Goal: Transaction & Acquisition: Purchase product/service

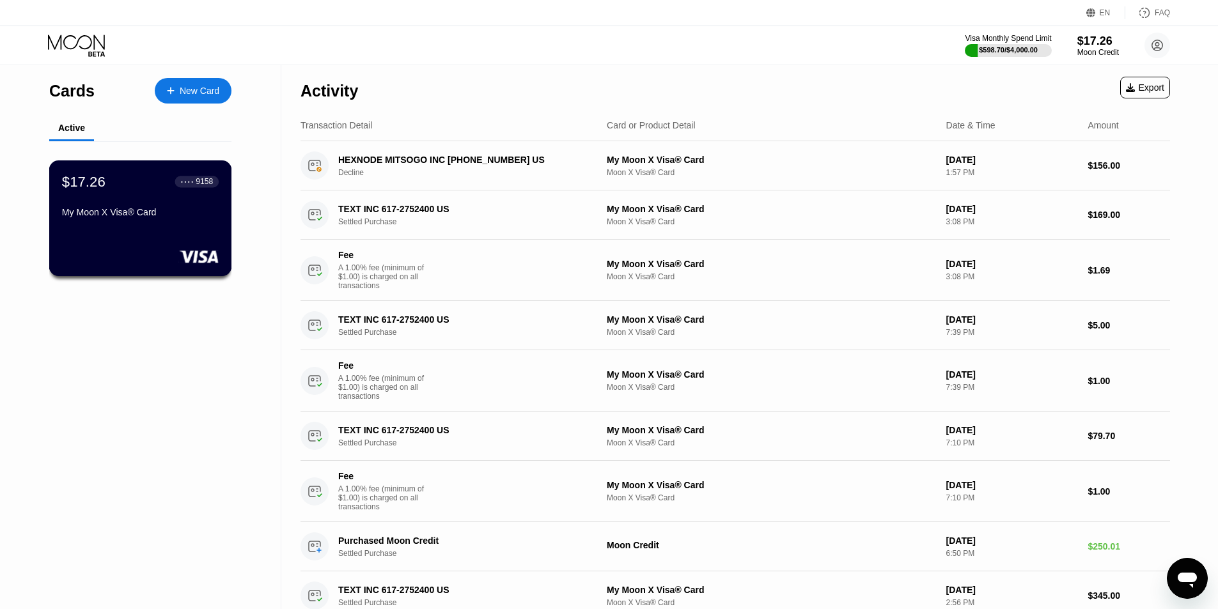
click at [149, 184] on div "$17.26 ● ● ● ● 9158" at bounding box center [140, 181] width 157 height 17
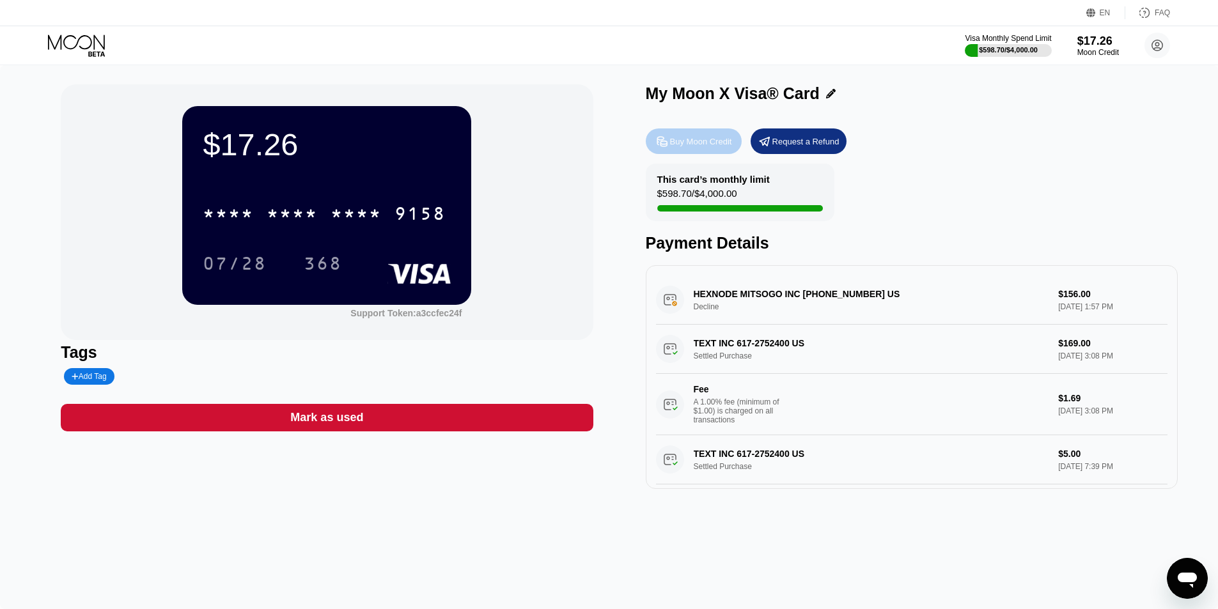
click at [724, 142] on div "Buy Moon Credit" at bounding box center [701, 141] width 62 height 11
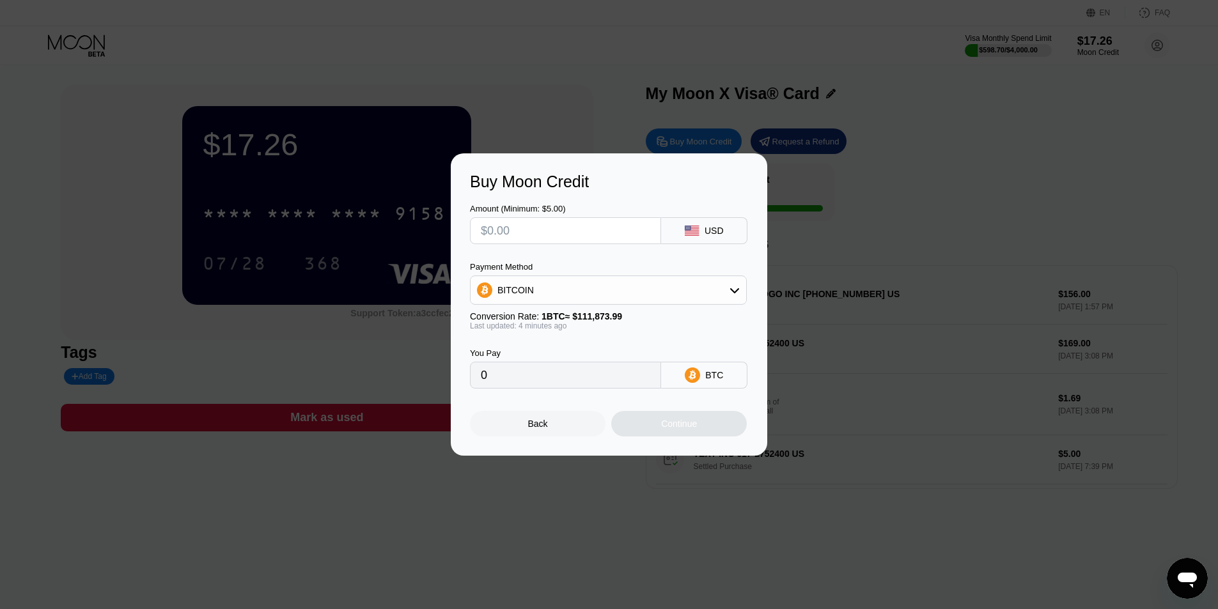
click at [521, 240] on input "text" at bounding box center [565, 231] width 169 height 26
type input "$15"
type input "0.00013414"
type input "$150"
type input "0.00134137"
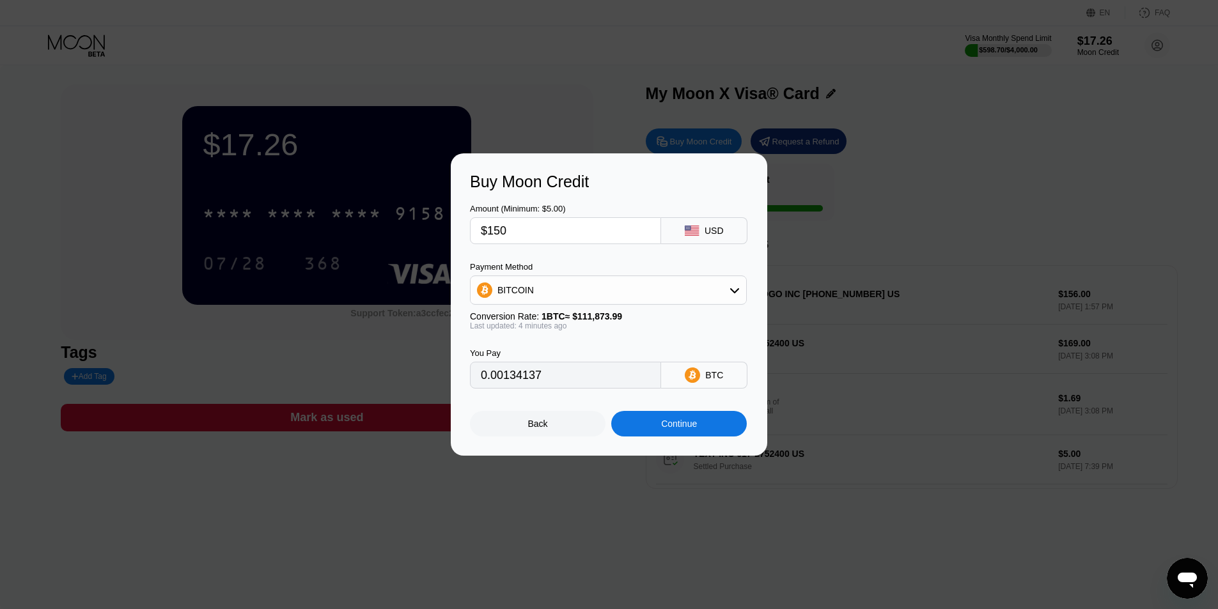
type input "$150"
click at [549, 286] on div "BITCOIN" at bounding box center [609, 291] width 276 height 26
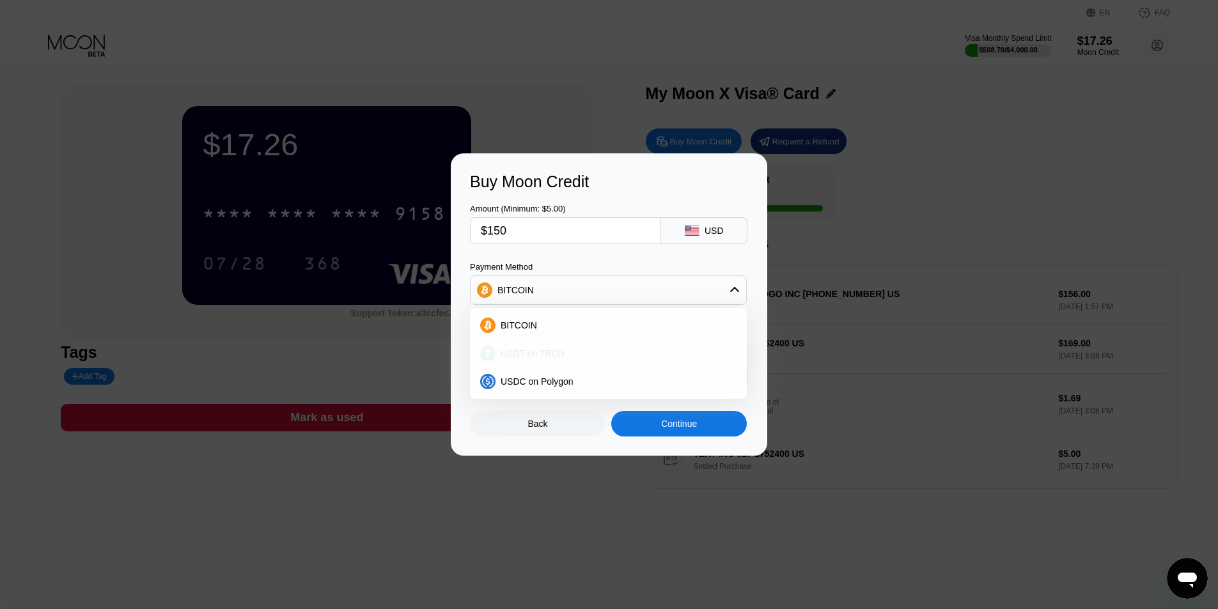
click at [547, 356] on span "USDT on TRON" at bounding box center [533, 353] width 65 height 10
type input "151.52"
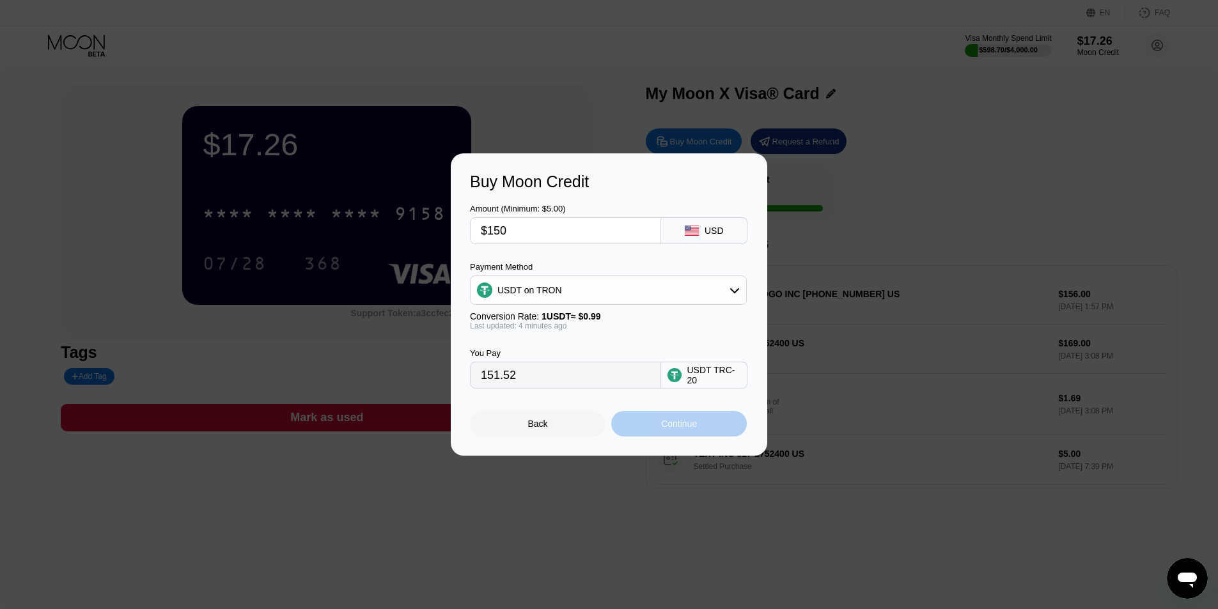
click at [691, 429] on div "Continue" at bounding box center [679, 424] width 36 height 10
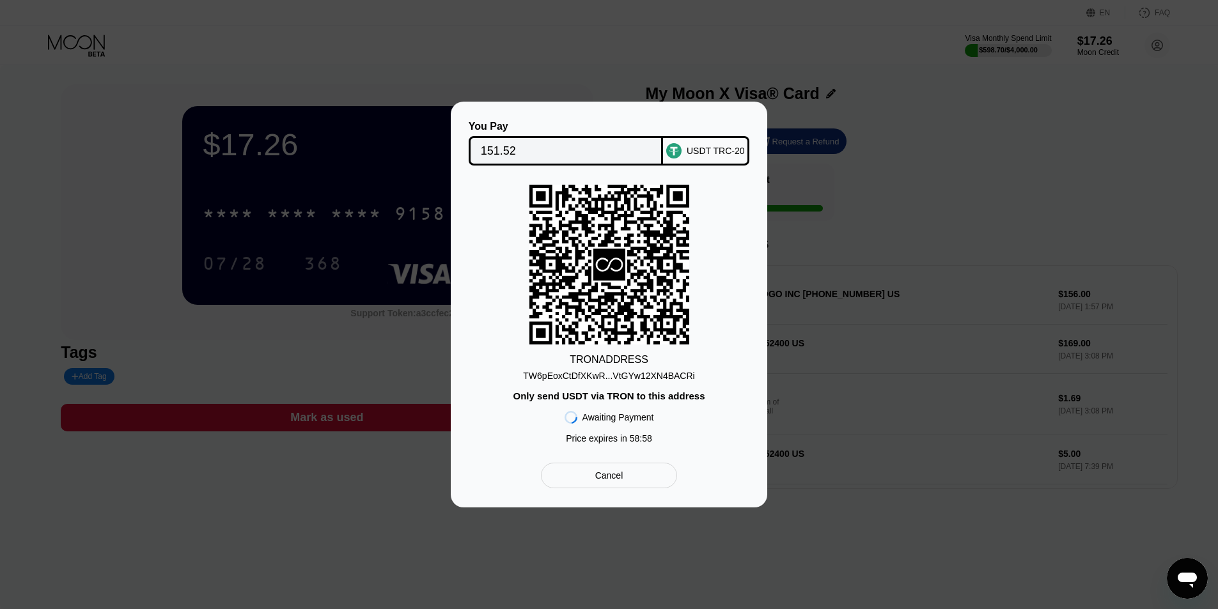
click at [538, 379] on div "TW6pEoxCtDfXKwR...VtGYw12XN4BACRi" at bounding box center [608, 376] width 171 height 10
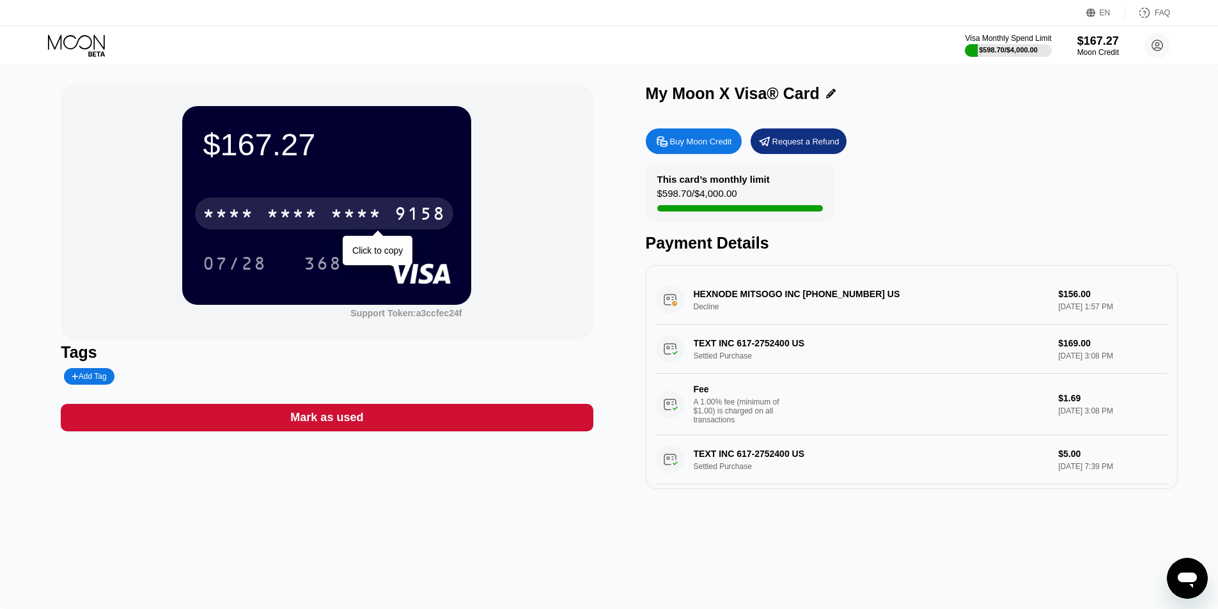
click at [371, 224] on div "* * * *" at bounding box center [356, 215] width 51 height 20
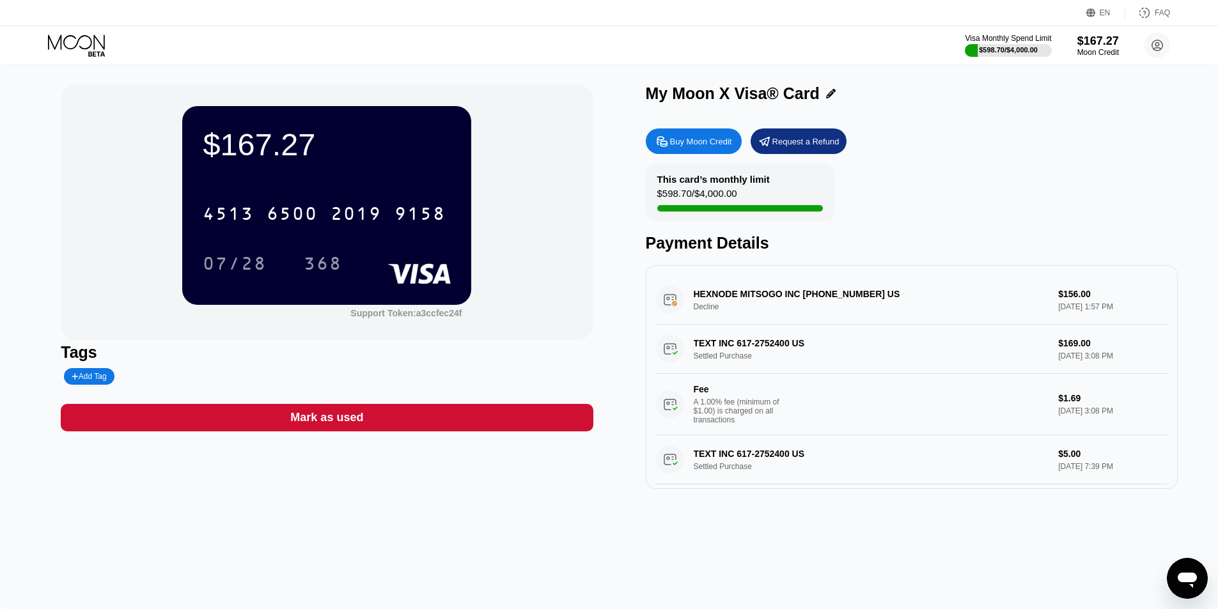
click at [373, 247] on div "4513 6500 2019 9158 07/28 368" at bounding box center [327, 225] width 248 height 75
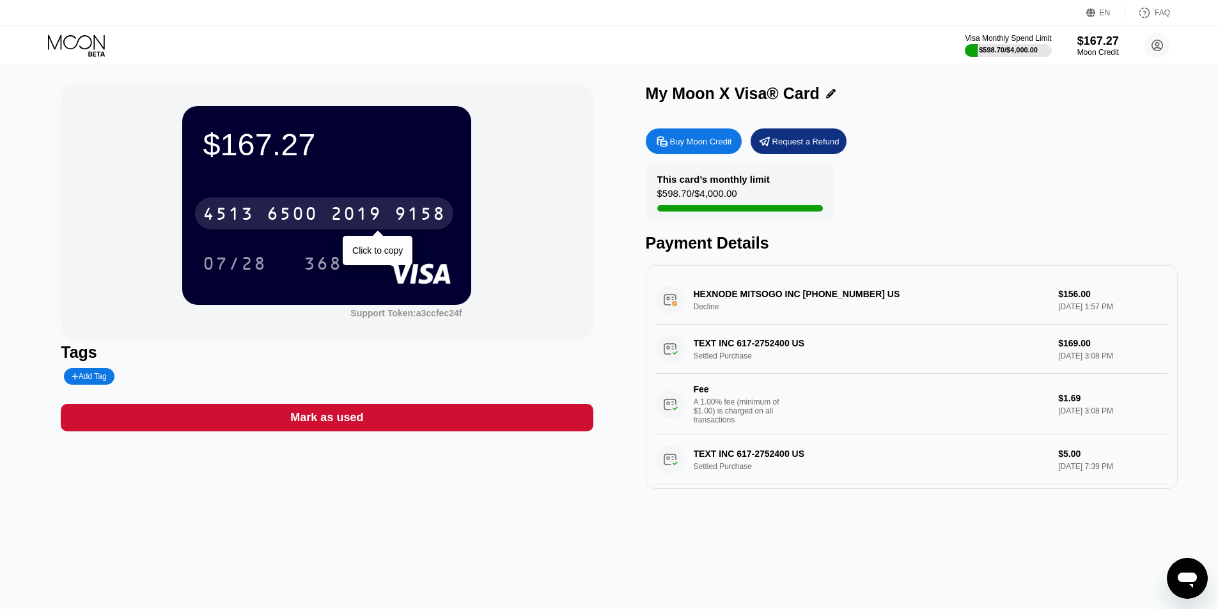
click at [393, 215] on div "4513 6500 2019 9158" at bounding box center [324, 214] width 258 height 32
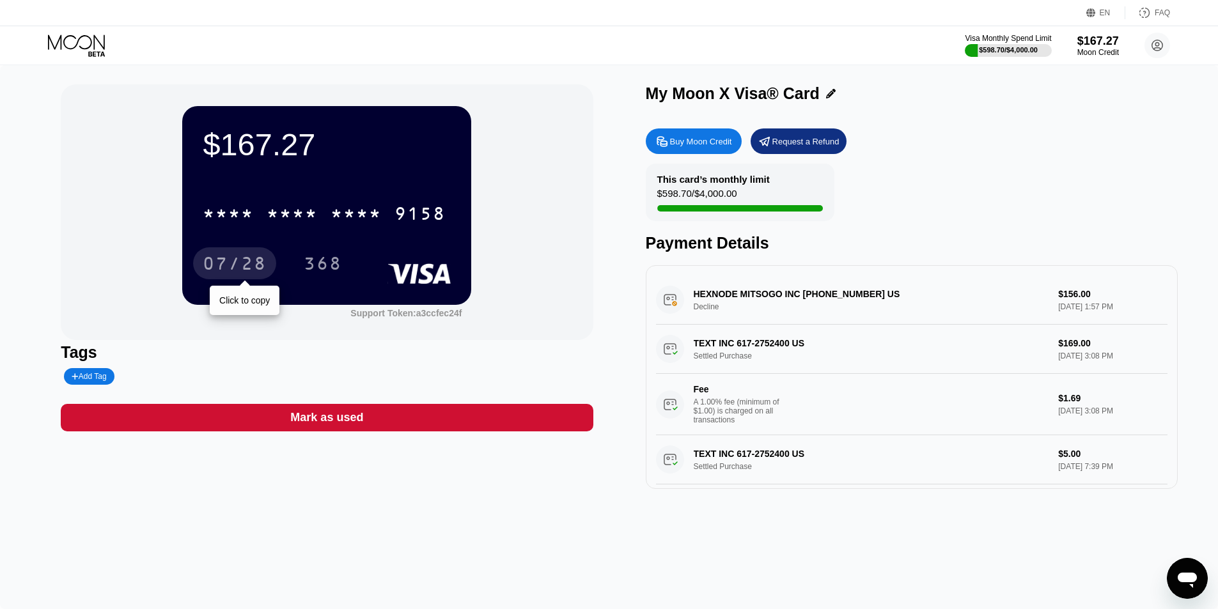
click at [233, 267] on div "07/28" at bounding box center [235, 265] width 64 height 20
